Goal: Task Accomplishment & Management: Use online tool/utility

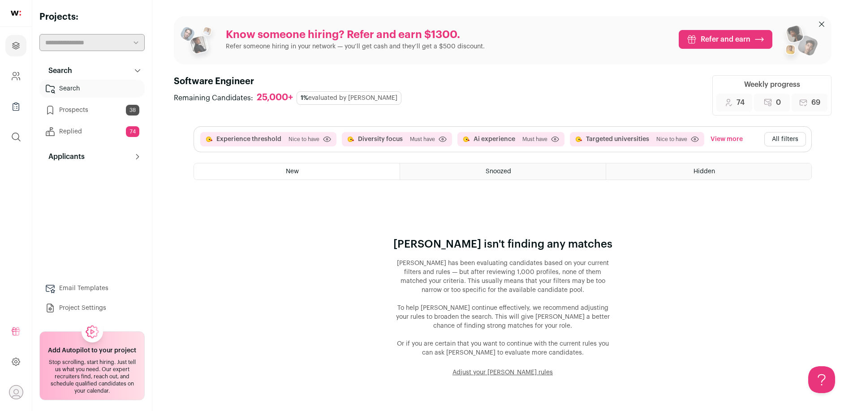
click at [775, 136] on button "All filters" at bounding box center [786, 139] width 42 height 14
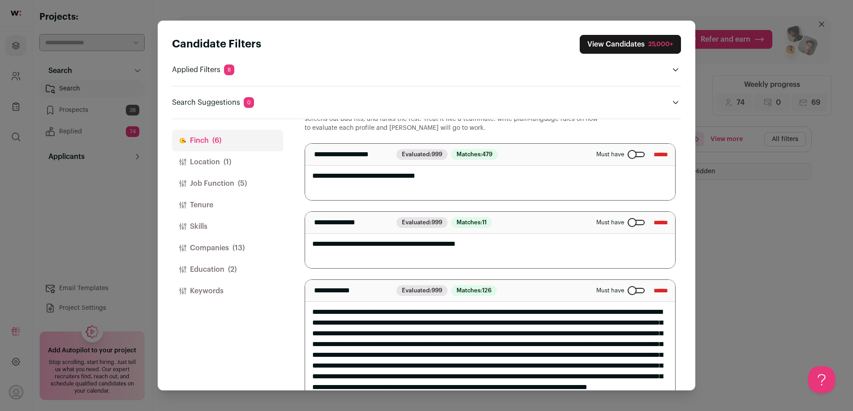
scroll to position [38, 0]
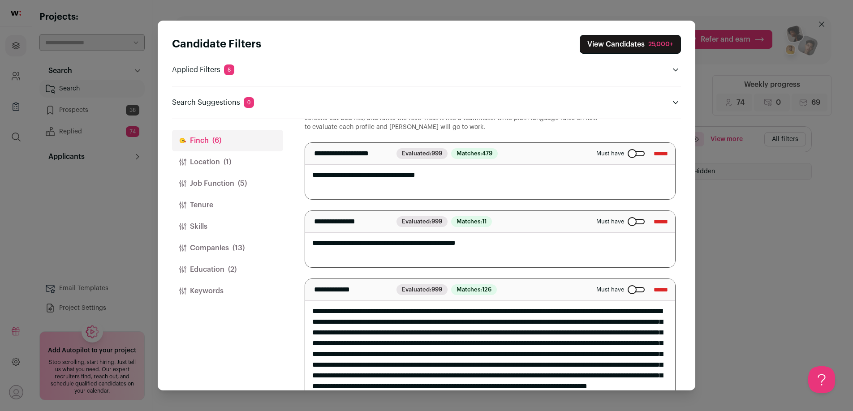
click at [628, 223] on div "Close modal via background" at bounding box center [636, 221] width 17 height 5
click at [615, 43] on button "View Candidates 25,000+" at bounding box center [630, 44] width 101 height 19
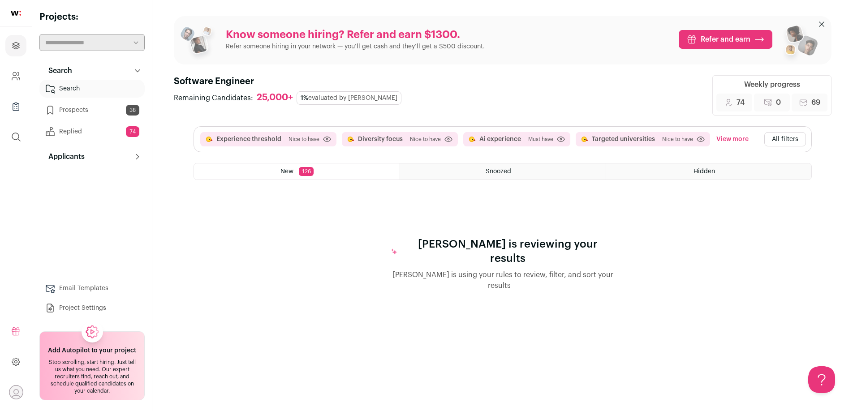
click at [730, 139] on button "View more" at bounding box center [733, 139] width 36 height 14
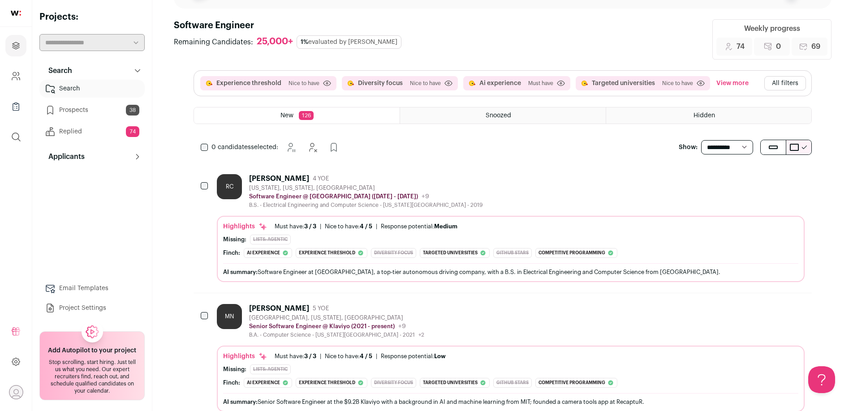
scroll to position [58, 0]
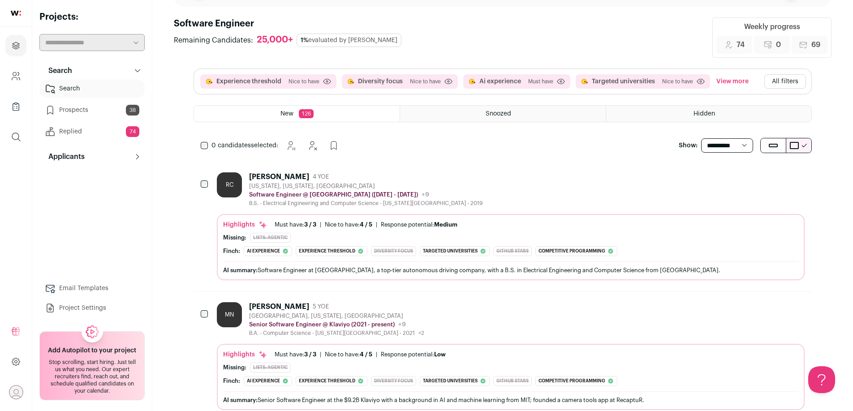
click at [413, 176] on div "Raphael Chang 4 YOE" at bounding box center [366, 177] width 234 height 9
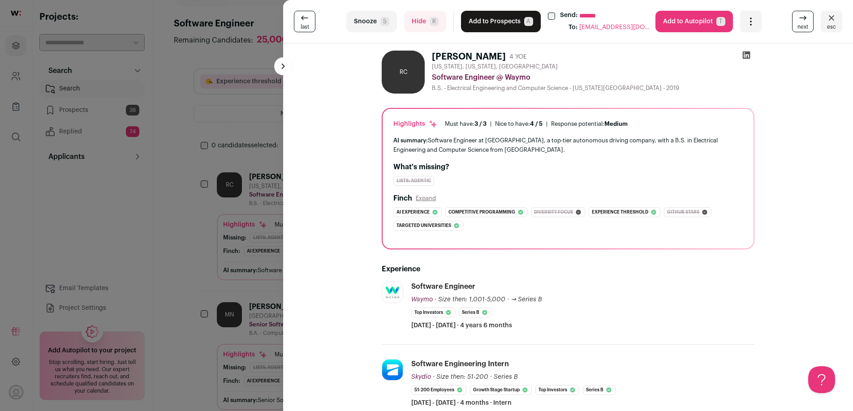
click at [499, 17] on button "Add to Prospects A" at bounding box center [501, 22] width 80 height 22
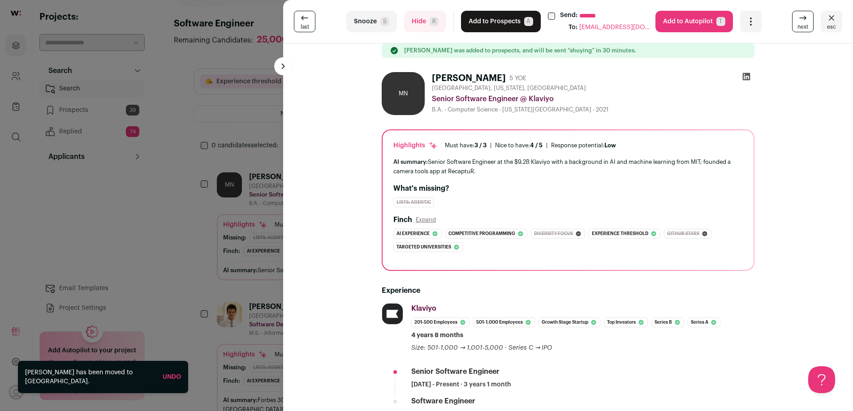
click at [498, 19] on button "Add to Prospects A" at bounding box center [501, 22] width 80 height 22
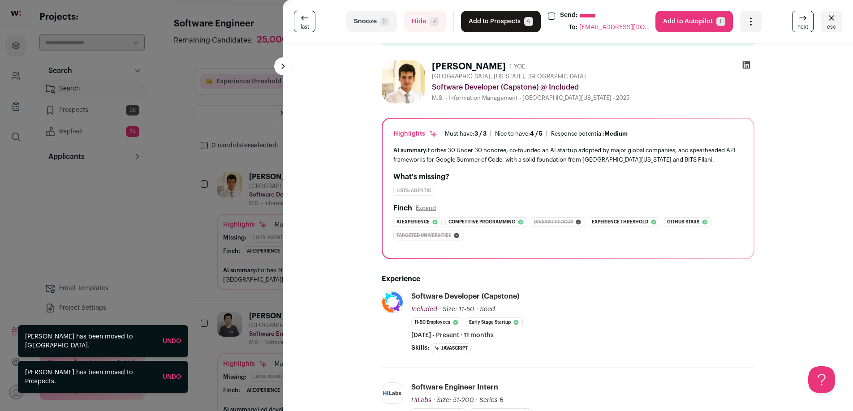
scroll to position [0, 0]
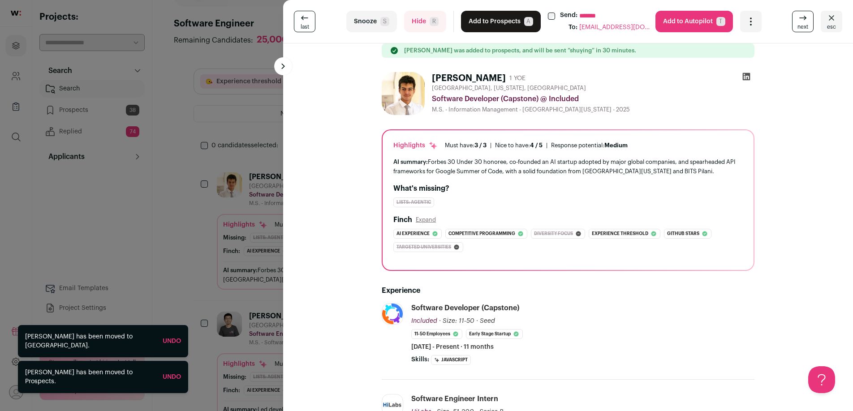
click at [430, 24] on span "R" at bounding box center [434, 21] width 9 height 9
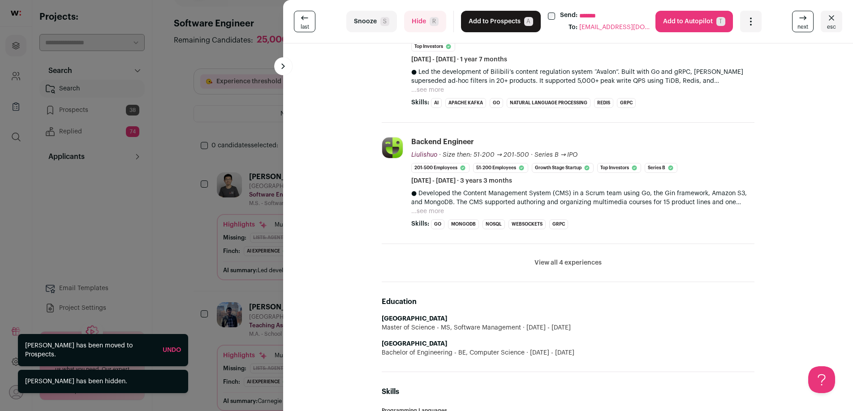
scroll to position [369, 0]
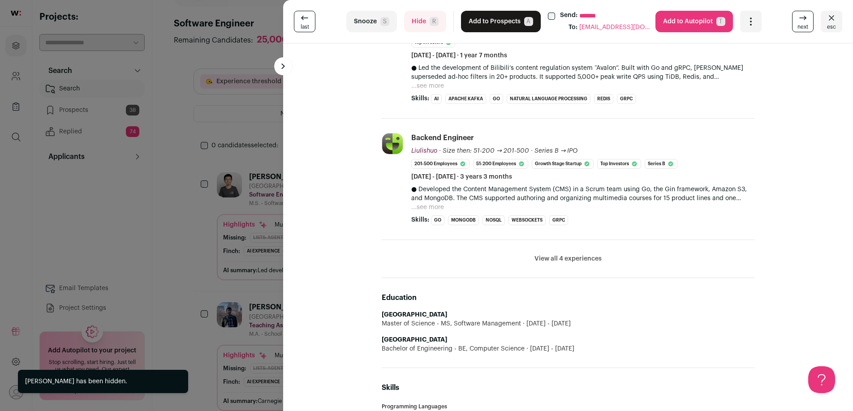
click at [421, 24] on button "Hide R" at bounding box center [425, 22] width 42 height 22
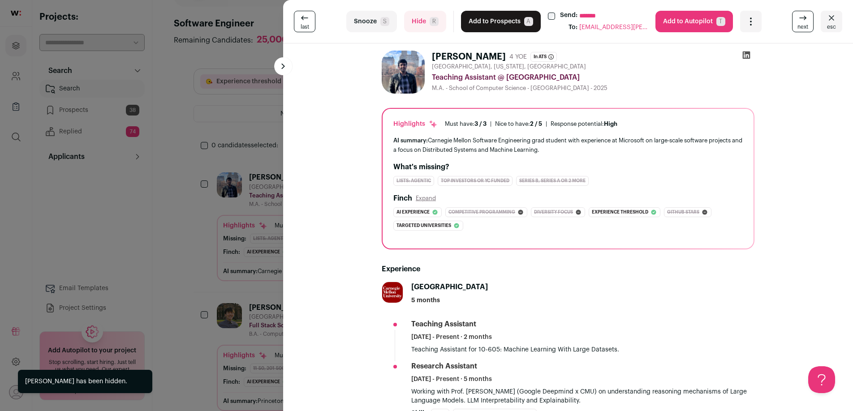
click at [429, 25] on button "Hide R" at bounding box center [425, 22] width 42 height 22
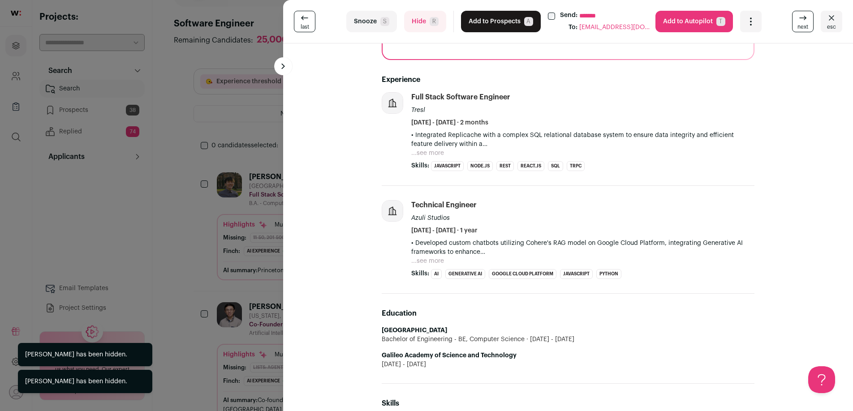
scroll to position [203, 0]
click at [491, 22] on button "Add to Prospects A" at bounding box center [501, 22] width 80 height 22
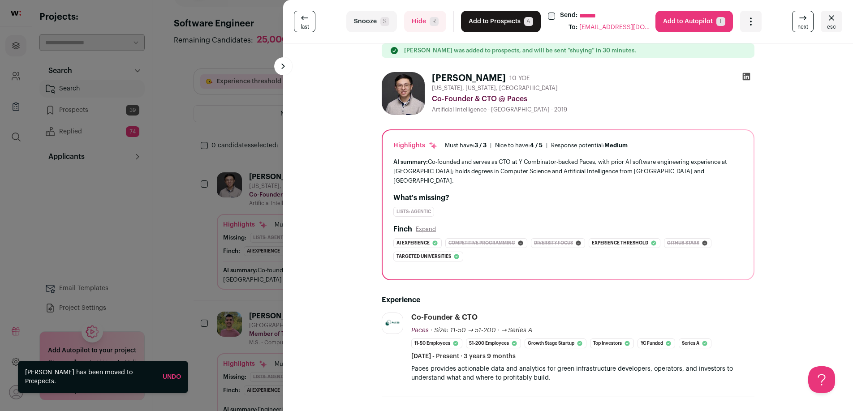
click at [426, 17] on button "Hide R" at bounding box center [425, 22] width 42 height 22
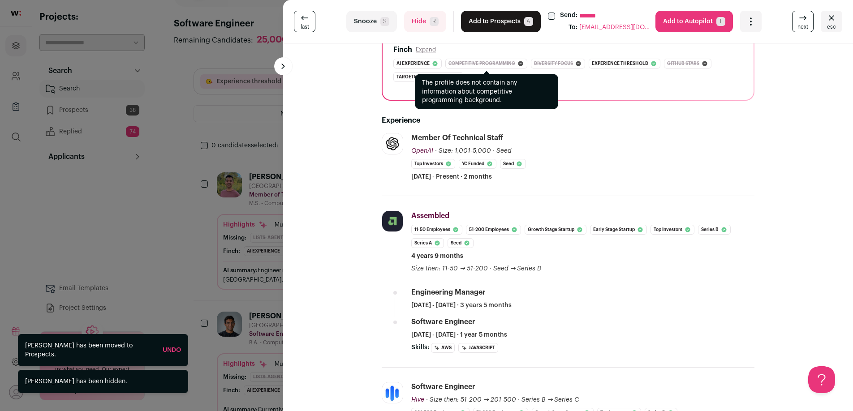
scroll to position [169, 0]
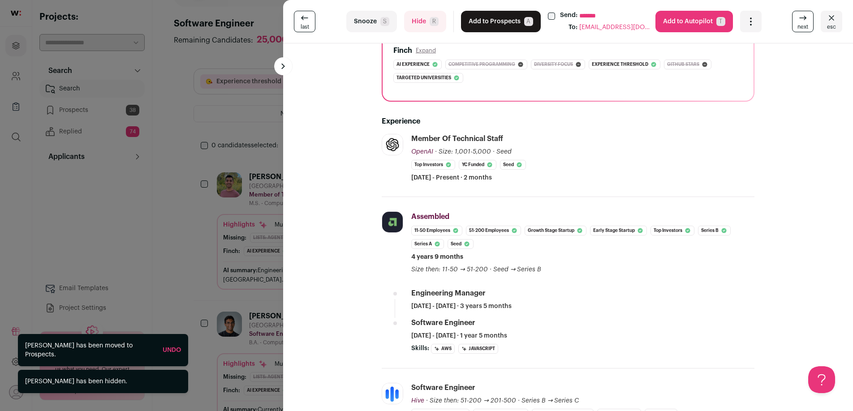
click at [496, 19] on button "Add to Prospects A" at bounding box center [501, 22] width 80 height 22
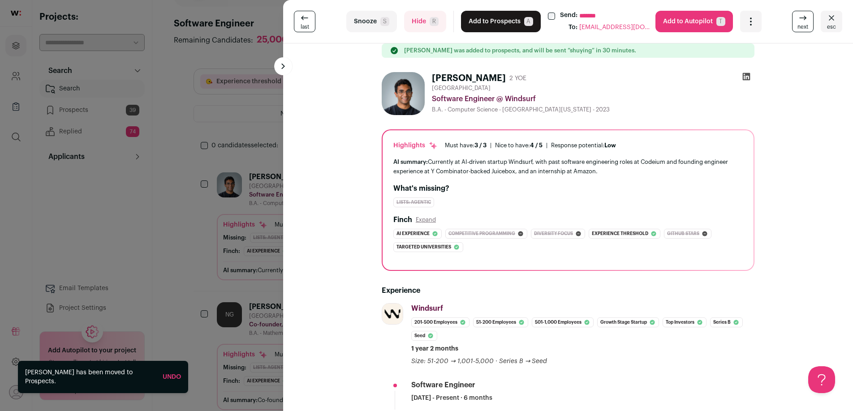
click at [493, 22] on button "Add to Prospects A" at bounding box center [501, 22] width 80 height 22
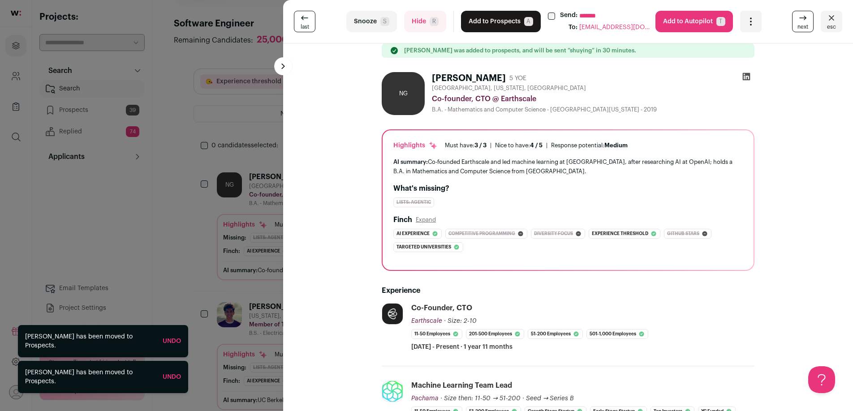
click at [437, 22] on span "R" at bounding box center [434, 21] width 9 height 9
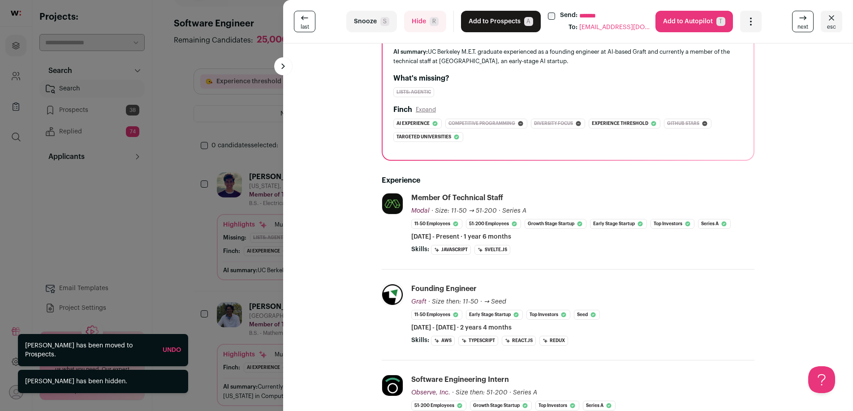
scroll to position [0, 0]
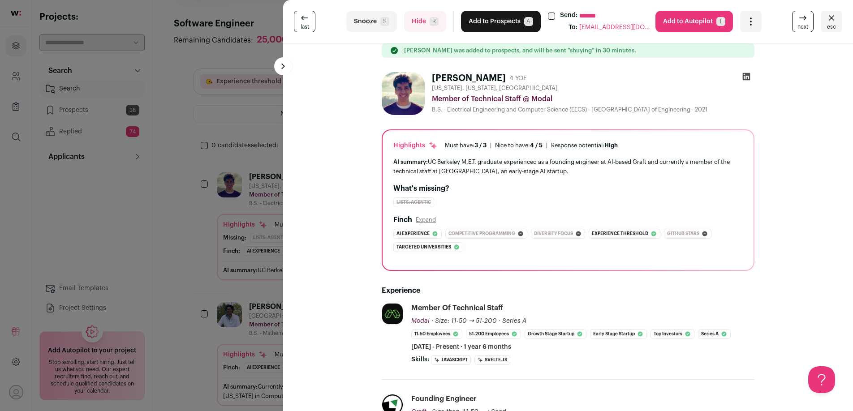
click at [488, 17] on button "Add to Prospects A" at bounding box center [501, 22] width 80 height 22
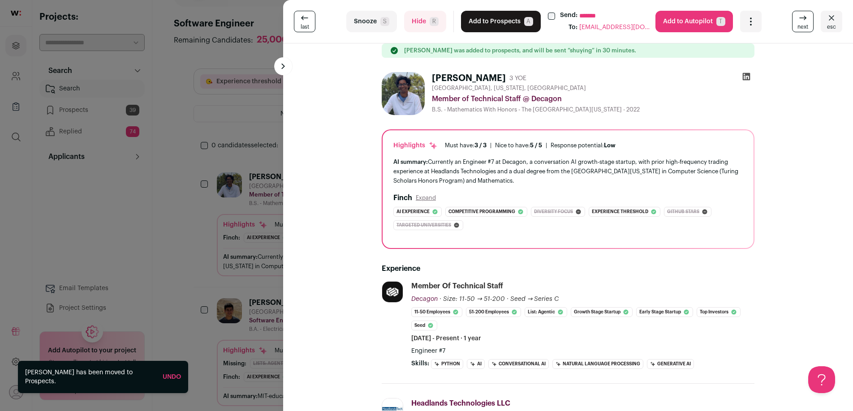
click at [488, 17] on button "Add to Prospects A" at bounding box center [501, 22] width 80 height 22
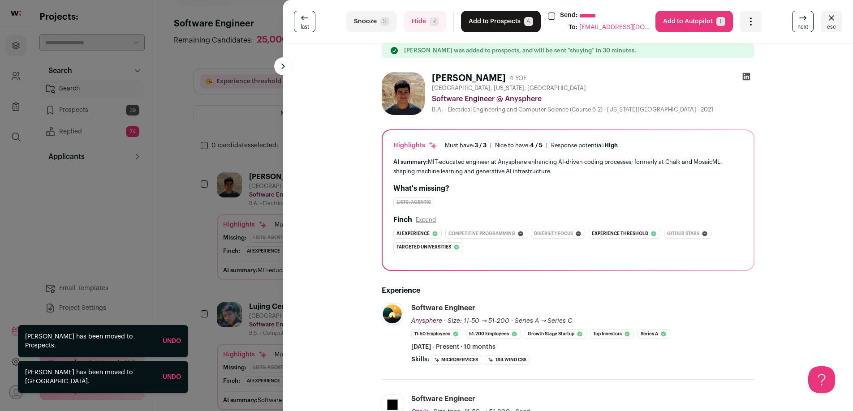
click at [488, 17] on button "Add to Prospects A" at bounding box center [501, 22] width 80 height 22
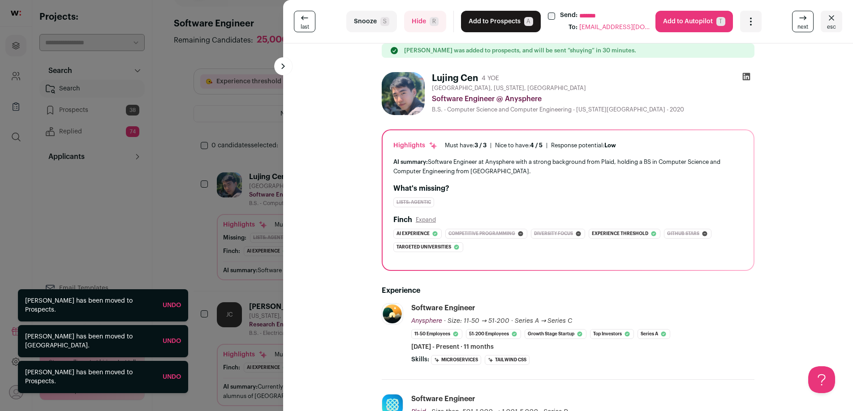
click at [488, 17] on button "Add to Prospects A" at bounding box center [501, 22] width 80 height 22
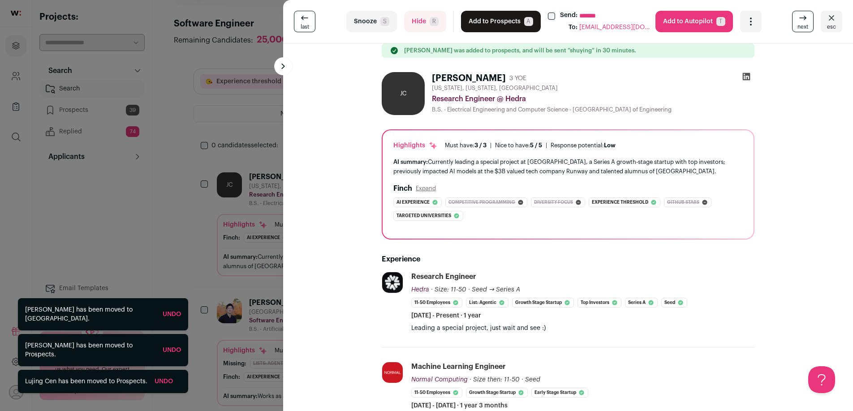
click at [434, 25] on span "R" at bounding box center [434, 21] width 9 height 9
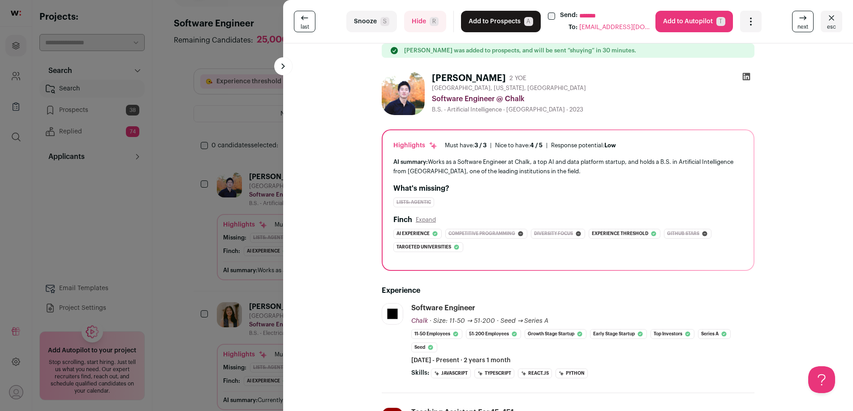
click at [486, 22] on button "Add to Prospects A" at bounding box center [501, 22] width 80 height 22
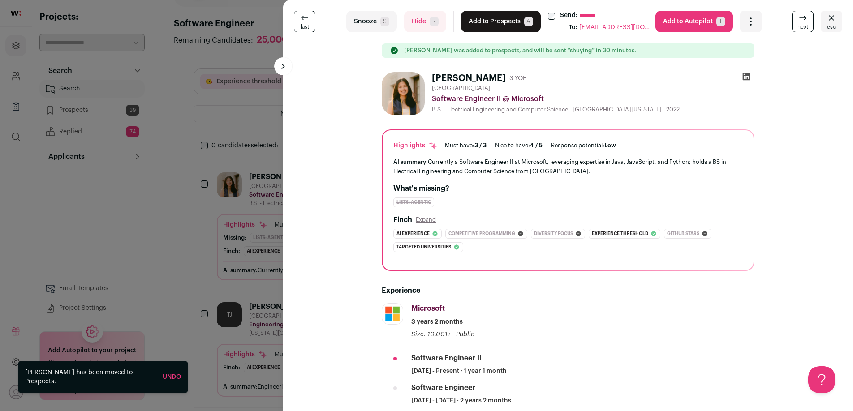
click at [220, 134] on div "**********" at bounding box center [426, 205] width 853 height 411
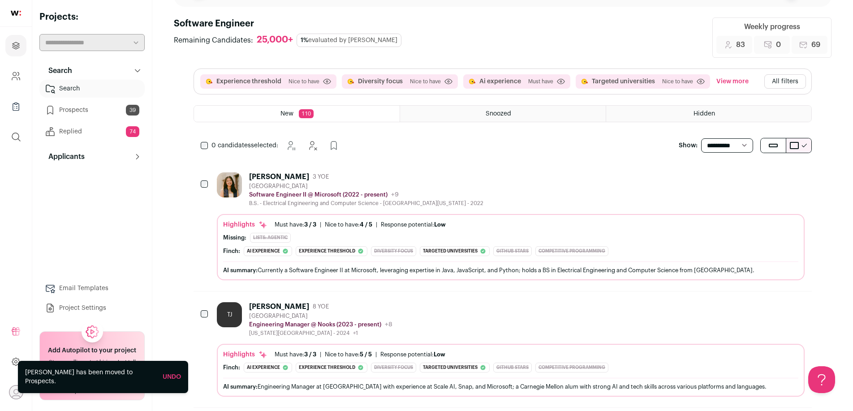
click at [777, 76] on button "All filters" at bounding box center [786, 81] width 42 height 14
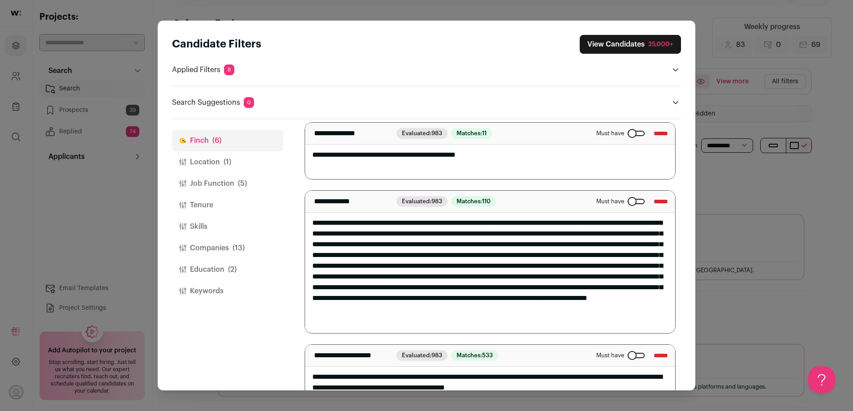
scroll to position [135, 0]
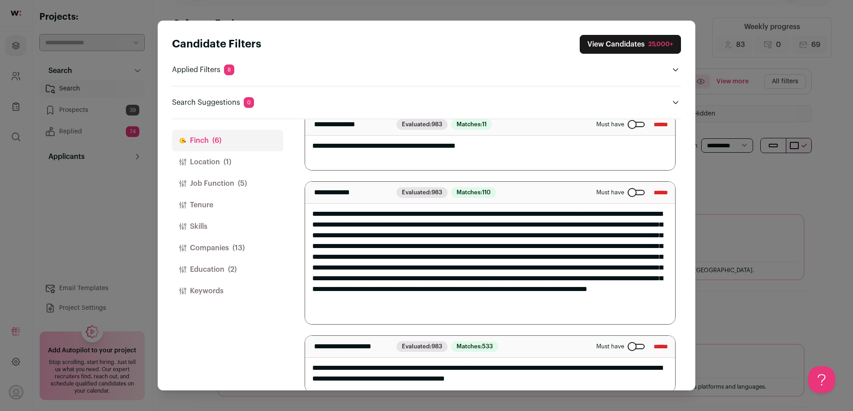
click at [664, 315] on textarea "**********" at bounding box center [490, 253] width 370 height 143
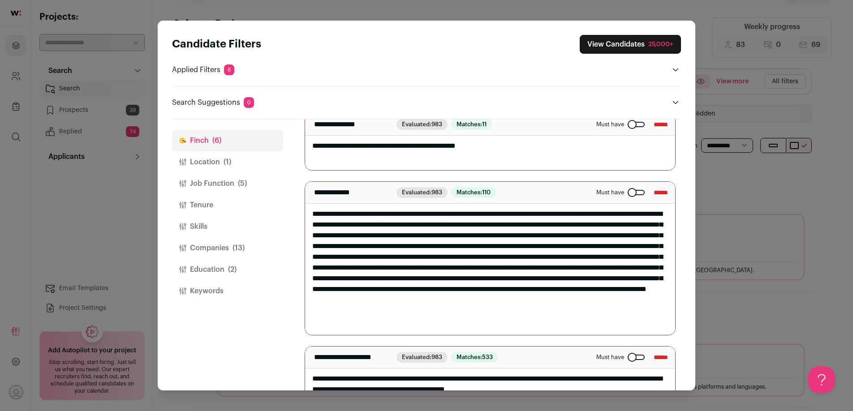
drag, startPoint x: 388, startPoint y: 323, endPoint x: 302, endPoint y: 323, distance: 86.5
click at [302, 323] on div "Finch (6) Location (1) Job Function (5) Tenure Skills Companies (13) Education …" at bounding box center [426, 255] width 509 height 272
type textarea "**********"
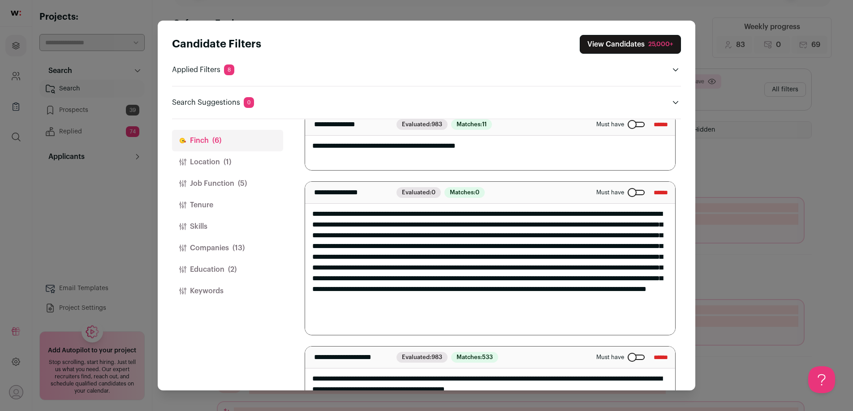
click at [377, 321] on textarea "Close modal via background" at bounding box center [490, 258] width 370 height 153
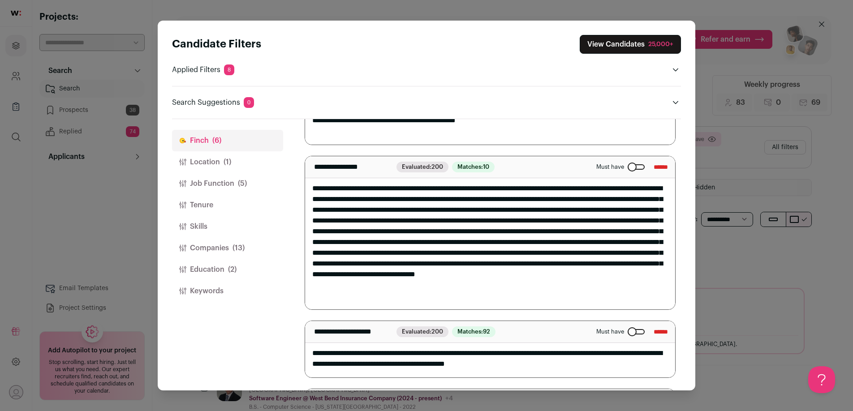
scroll to position [0, 0]
drag, startPoint x: 521, startPoint y: 186, endPoint x: 312, endPoint y: 188, distance: 208.9
click at [312, 188] on textarea "Close modal via background" at bounding box center [490, 232] width 370 height 153
click at [362, 188] on textarea "Close modal via background" at bounding box center [490, 232] width 370 height 153
drag, startPoint x: 370, startPoint y: 188, endPoint x: 323, endPoint y: 188, distance: 46.6
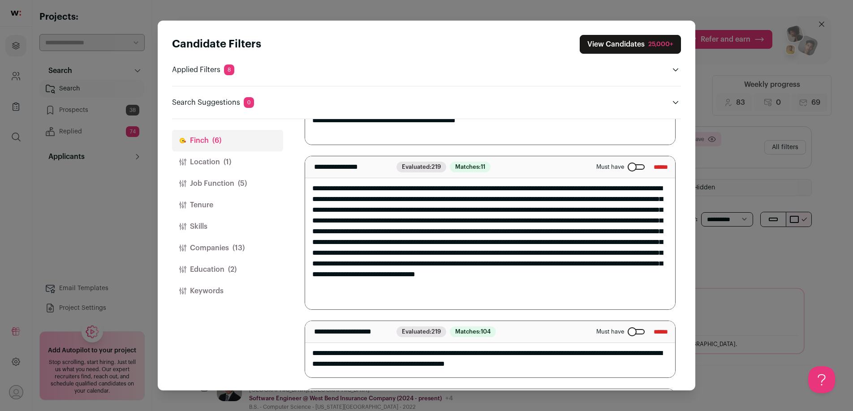
click at [323, 188] on textarea "Close modal via background" at bounding box center [490, 232] width 370 height 153
click at [366, 188] on textarea "Close modal via background" at bounding box center [490, 232] width 370 height 153
drag, startPoint x: 368, startPoint y: 187, endPoint x: 305, endPoint y: 188, distance: 62.3
click at [305, 188] on textarea "Close modal via background" at bounding box center [490, 232] width 370 height 153
click at [519, 296] on textarea "Close modal via background" at bounding box center [490, 232] width 370 height 153
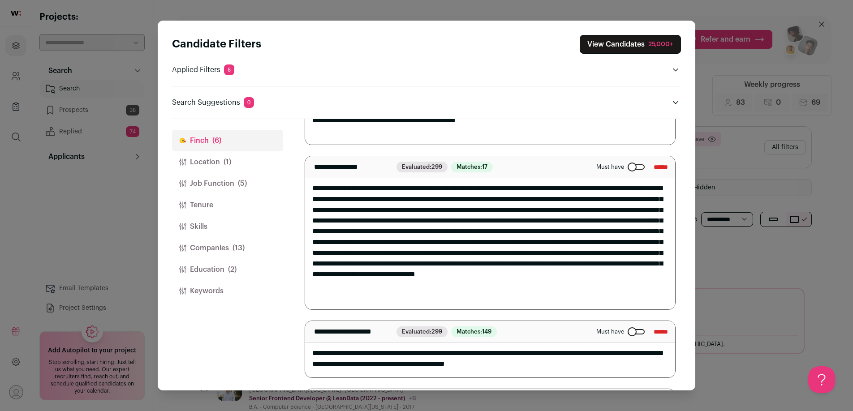
drag, startPoint x: 333, startPoint y: 189, endPoint x: 299, endPoint y: 189, distance: 34.1
click at [299, 189] on div "Finch (6) Location (1) Job Function (5) Tenure Skills Companies (13) Education …" at bounding box center [426, 255] width 509 height 272
drag, startPoint x: 346, startPoint y: 189, endPoint x: 290, endPoint y: 189, distance: 56.5
click at [290, 189] on div "Finch (6) Location (1) Job Function (5) Tenure Skills Companies (13) Education …" at bounding box center [426, 255] width 509 height 272
click at [467, 294] on textarea "Close modal via background" at bounding box center [490, 232] width 370 height 153
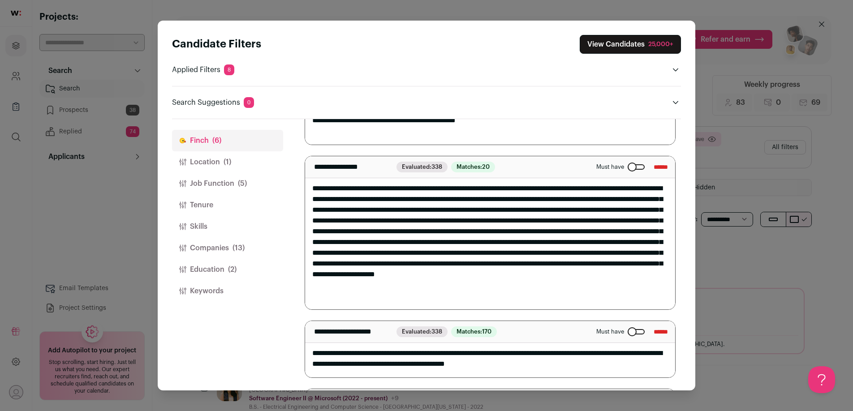
click at [313, 190] on textarea "Close modal via background" at bounding box center [490, 232] width 370 height 153
click at [541, 298] on textarea "Close modal via background" at bounding box center [490, 232] width 370 height 153
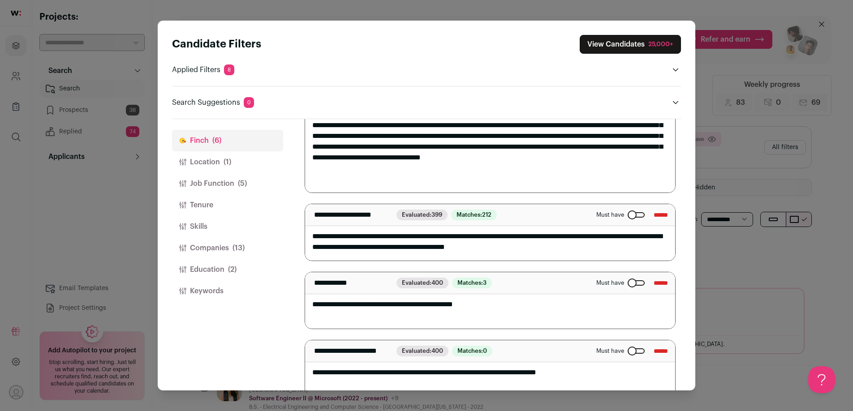
scroll to position [295, 0]
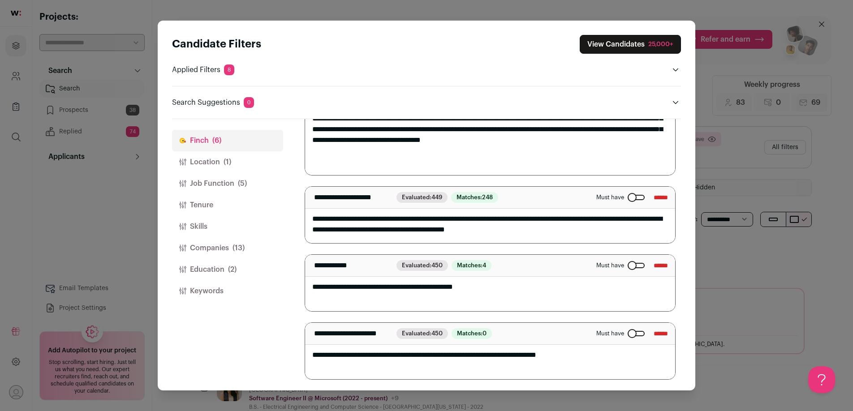
type textarea "**********"
click at [657, 267] on input "******" at bounding box center [661, 266] width 14 height 14
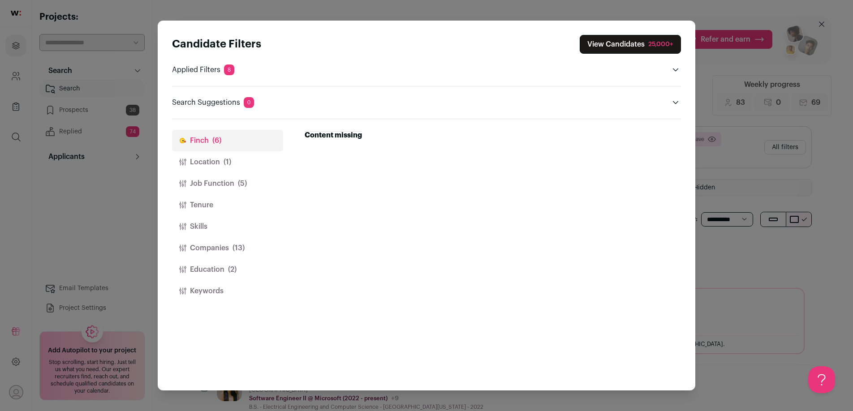
scroll to position [0, 0]
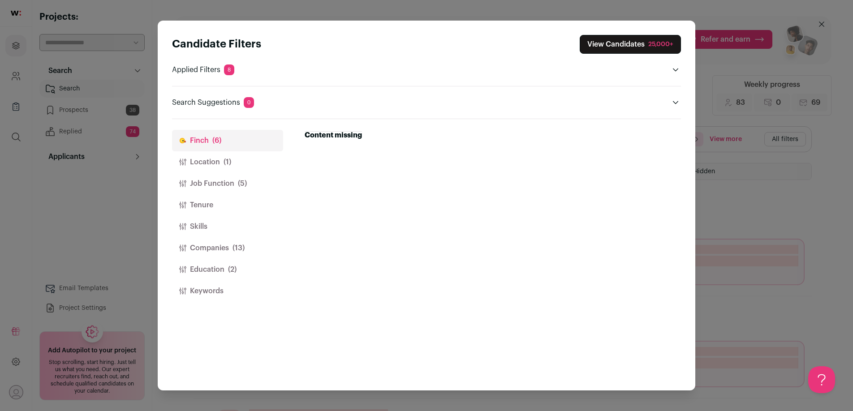
click at [649, 47] on div "25,000+" at bounding box center [661, 44] width 25 height 9
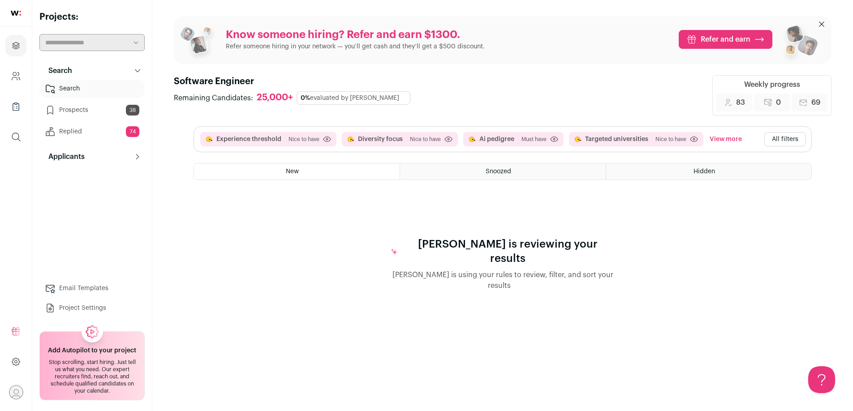
click at [775, 139] on button "All filters" at bounding box center [786, 139] width 42 height 14
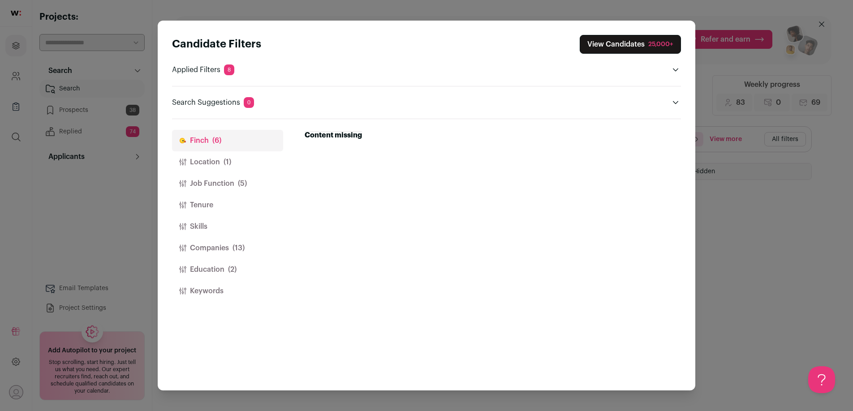
click at [224, 157] on span "(1)" at bounding box center [228, 162] width 8 height 11
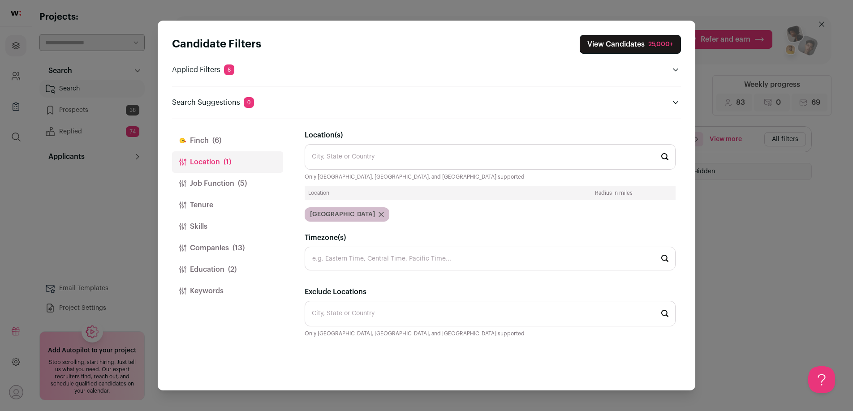
click at [223, 139] on button "Finch (6)" at bounding box center [227, 141] width 111 height 22
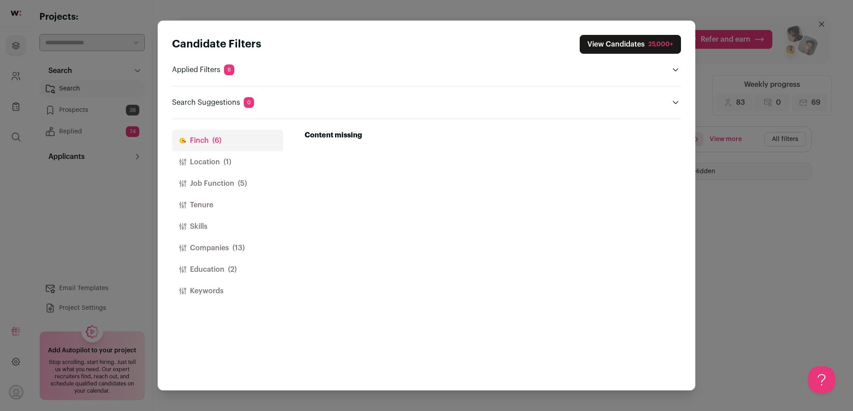
click at [203, 69] on p "Applied Filters 8" at bounding box center [203, 70] width 62 height 11
click at [734, 187] on div "Candidate Filters View Candidates 25,000+ Applied Filters 8 Experience threshol…" at bounding box center [426, 205] width 853 height 411
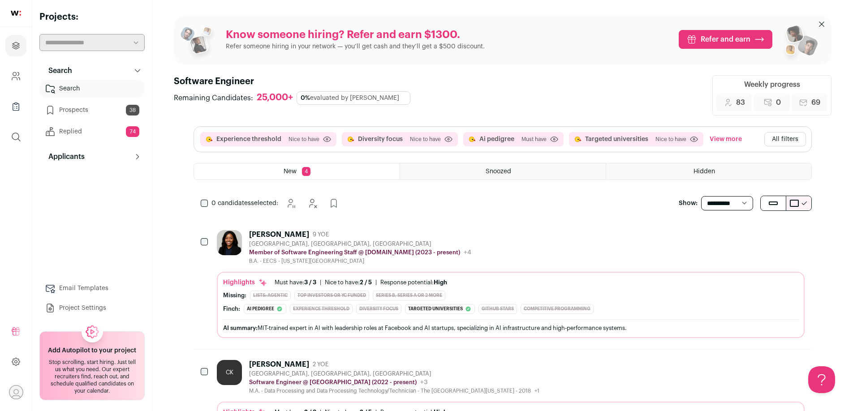
click at [368, 238] on div "Lisa Adams 9 YOE" at bounding box center [360, 234] width 222 height 9
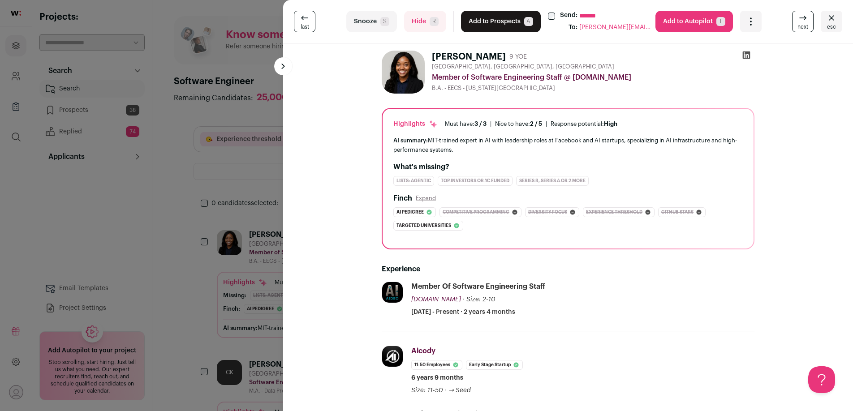
click at [489, 24] on button "Add to Prospects A" at bounding box center [501, 22] width 80 height 22
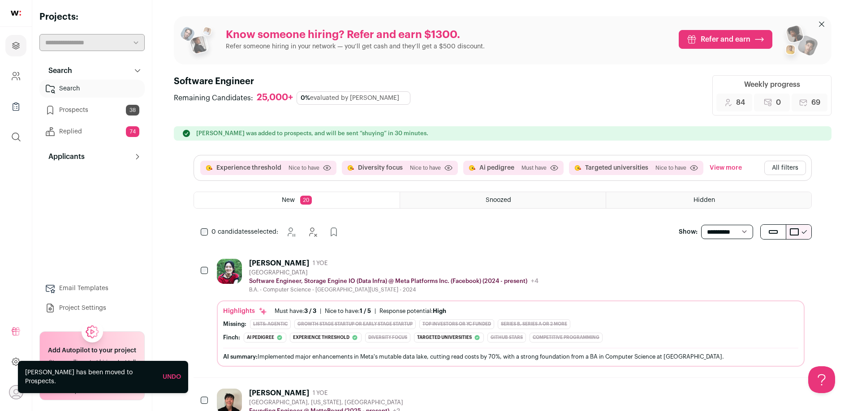
click at [720, 170] on button "View more" at bounding box center [726, 168] width 36 height 14
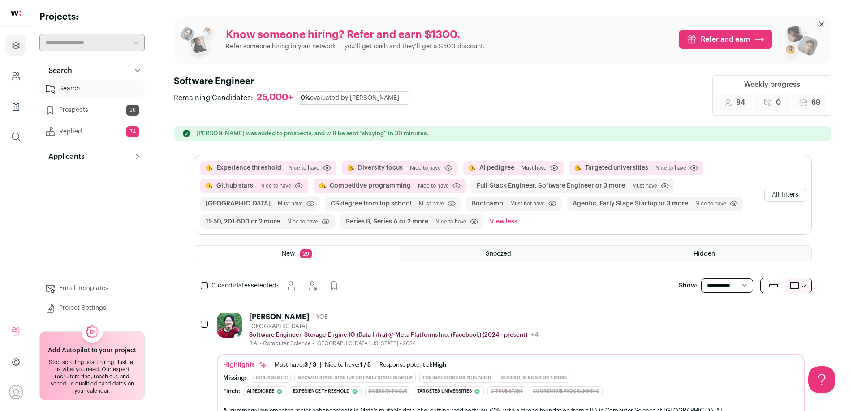
click at [786, 195] on button "All filters" at bounding box center [786, 195] width 42 height 14
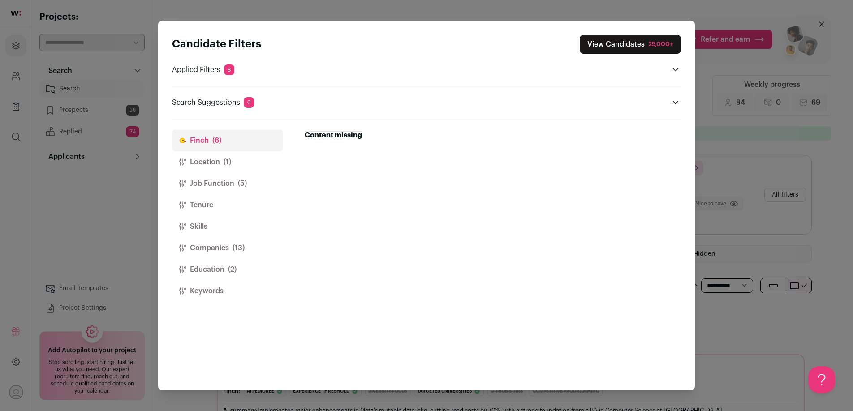
click at [201, 159] on button "Location (1)" at bounding box center [227, 162] width 111 height 22
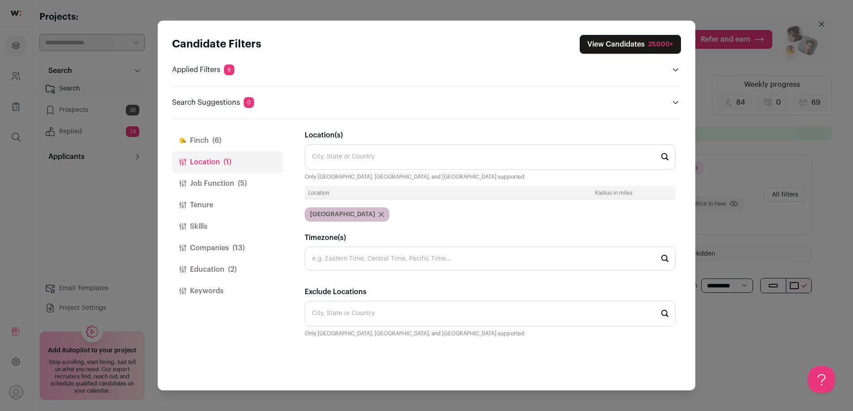
click at [206, 181] on button "Job Function (5)" at bounding box center [227, 184] width 111 height 22
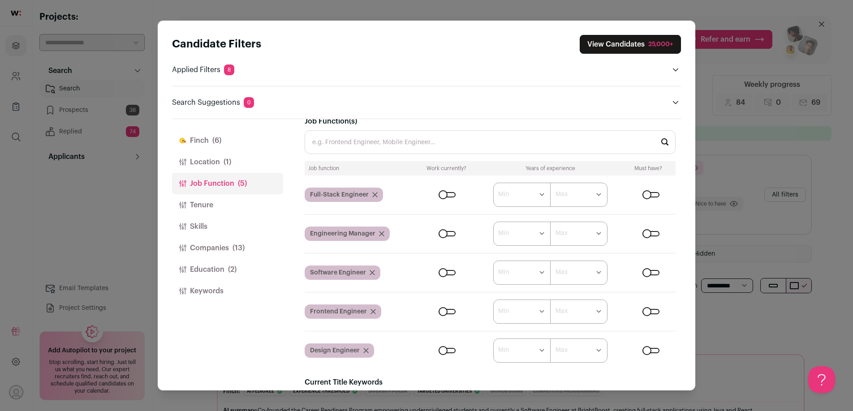
scroll to position [13, 0]
click at [369, 150] on input "Job Function(s)" at bounding box center [490, 143] width 371 height 24
type input "en"
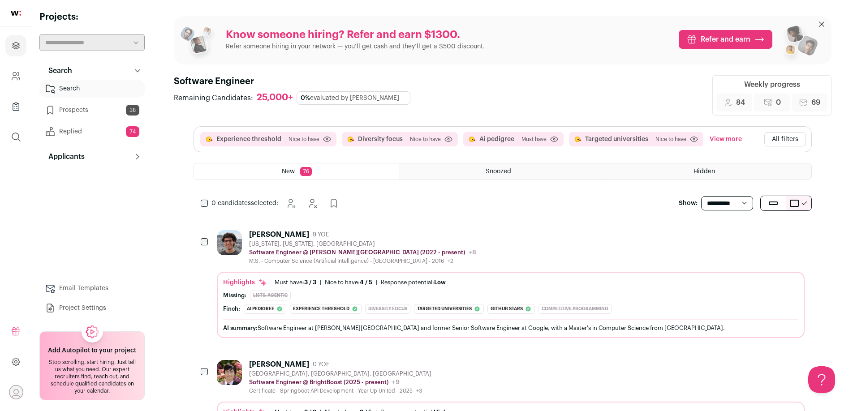
click at [792, 141] on button "All filters" at bounding box center [786, 139] width 42 height 14
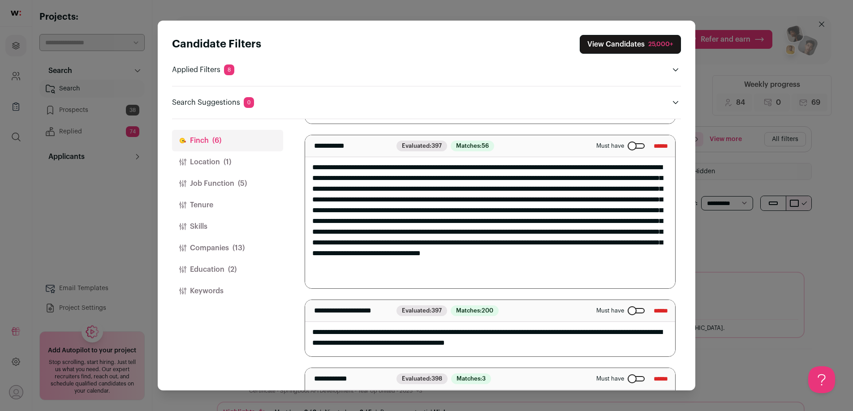
scroll to position [177, 0]
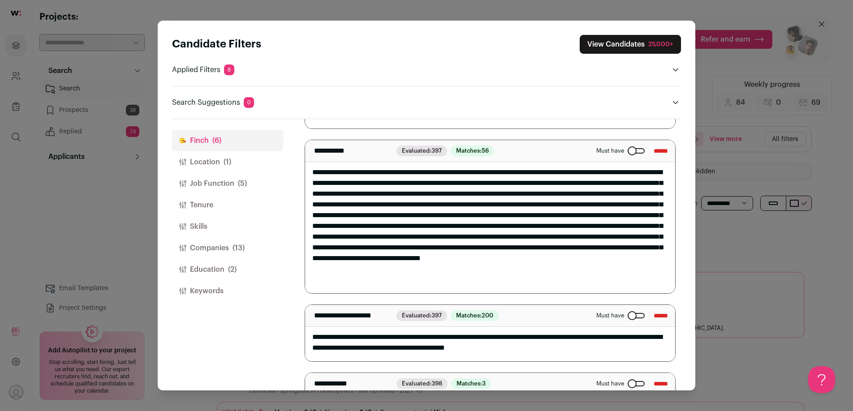
drag, startPoint x: 522, startPoint y: 276, endPoint x: 524, endPoint y: 175, distance: 100.9
click at [524, 175] on textarea "Close modal via background" at bounding box center [490, 216] width 370 height 153
click at [500, 172] on textarea "Close modal via background" at bounding box center [490, 216] width 370 height 153
click at [651, 40] on div "25,000+" at bounding box center [661, 44] width 25 height 9
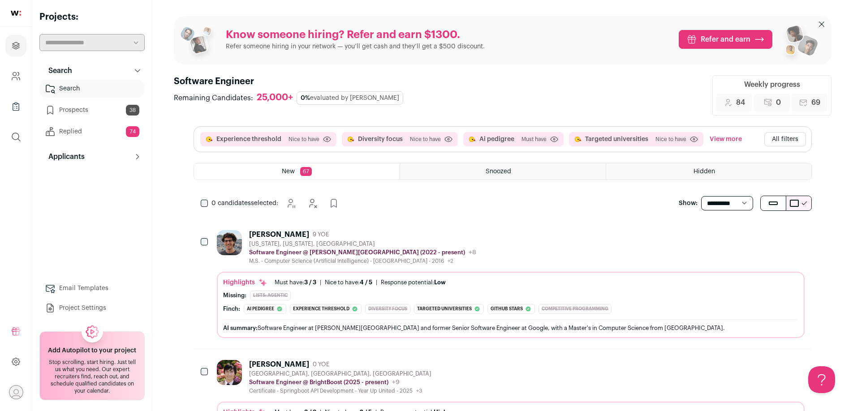
click at [370, 235] on div "[PERSON_NAME] 9 YOE" at bounding box center [362, 234] width 227 height 9
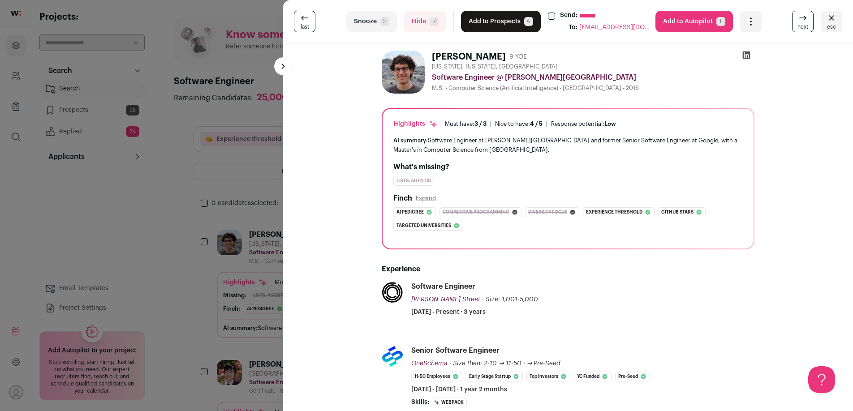
click at [501, 24] on button "Add to Prospects A" at bounding box center [501, 22] width 80 height 22
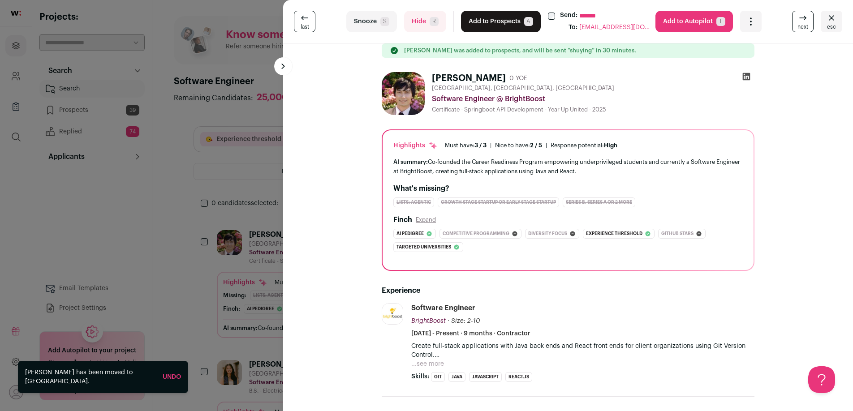
click at [180, 186] on div "**********" at bounding box center [426, 205] width 853 height 411
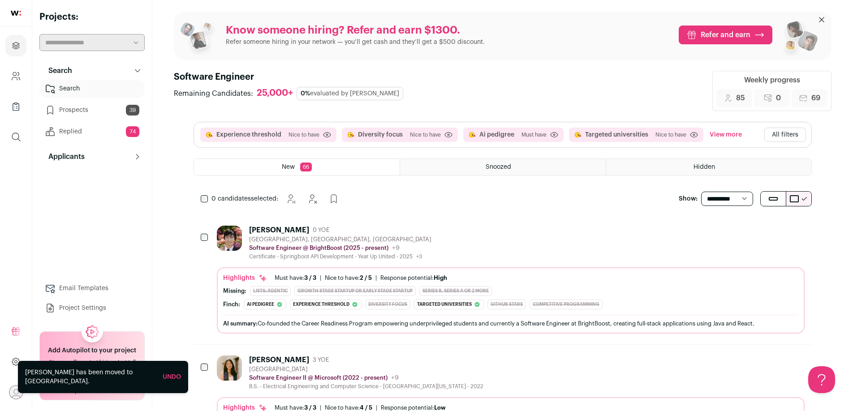
scroll to position [0, 0]
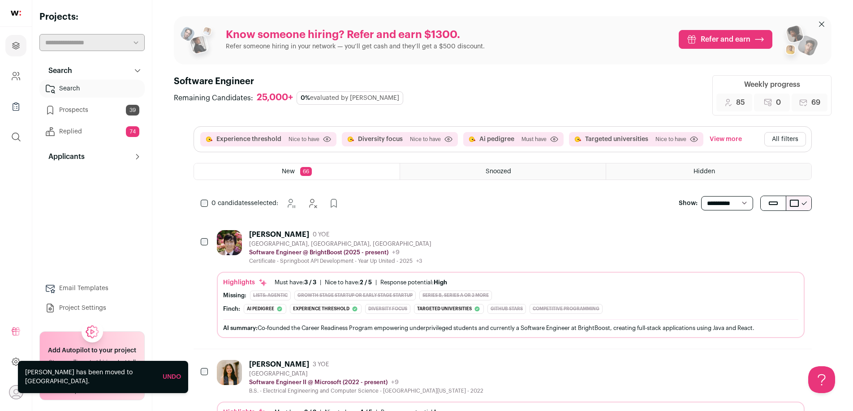
click at [775, 138] on button "All filters" at bounding box center [786, 139] width 42 height 14
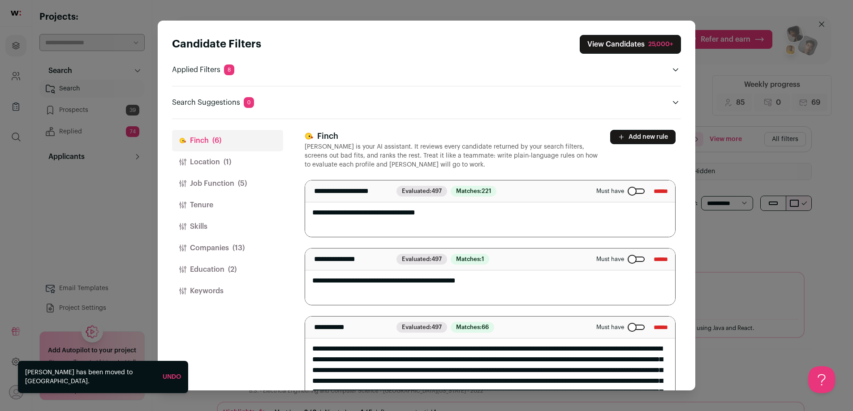
click at [528, 283] on textarea "**********" at bounding box center [490, 277] width 370 height 56
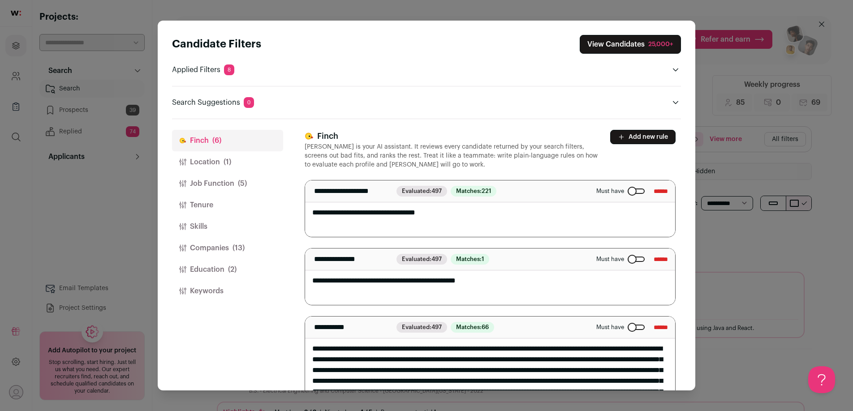
click at [628, 258] on div "Close modal via background" at bounding box center [636, 259] width 17 height 5
click at [649, 46] on div "25,000+" at bounding box center [661, 44] width 25 height 9
